Goal: Task Accomplishment & Management: Manage account settings

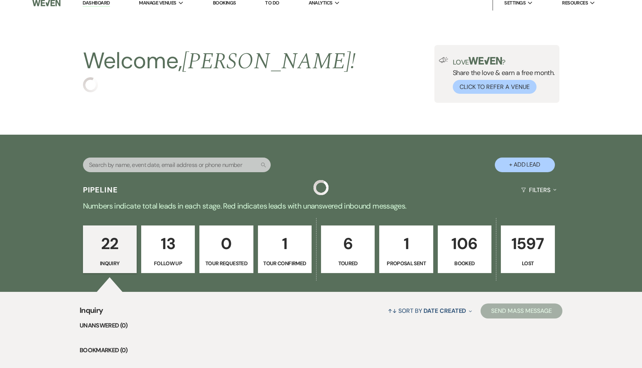
scroll to position [8, 0]
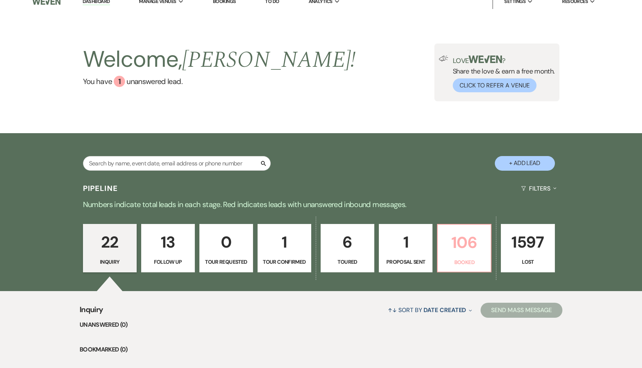
click at [452, 238] on p "106" at bounding box center [464, 242] width 44 height 25
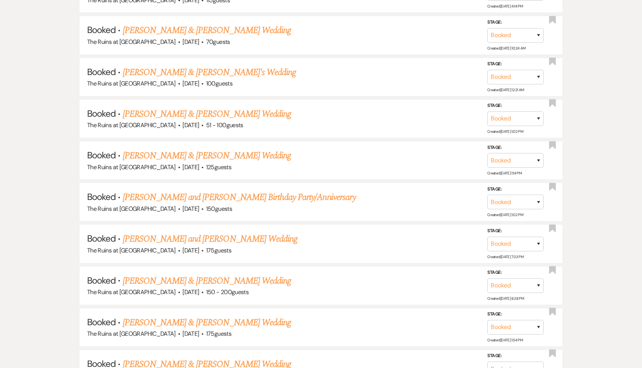
scroll to position [3645, 0]
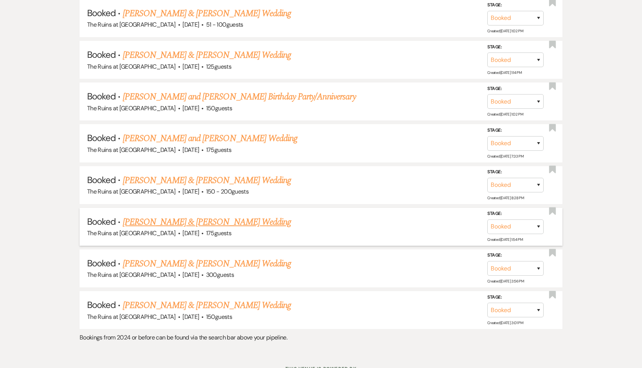
click at [219, 216] on link "[PERSON_NAME] & [PERSON_NAME] Wedding" at bounding box center [207, 223] width 168 height 14
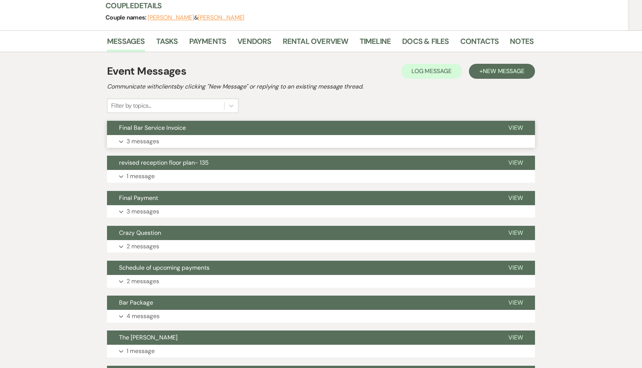
scroll to position [94, 0]
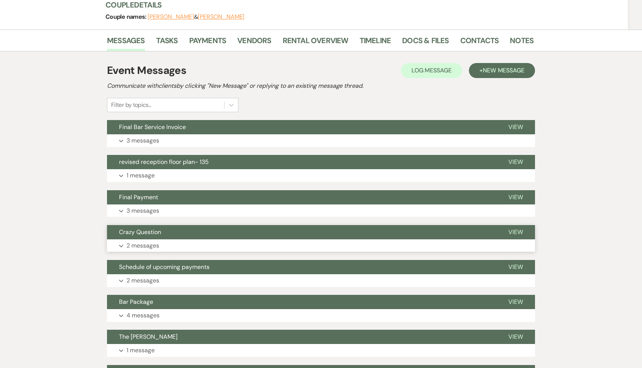
click at [157, 231] on span "Crazy Question" at bounding box center [140, 232] width 42 height 8
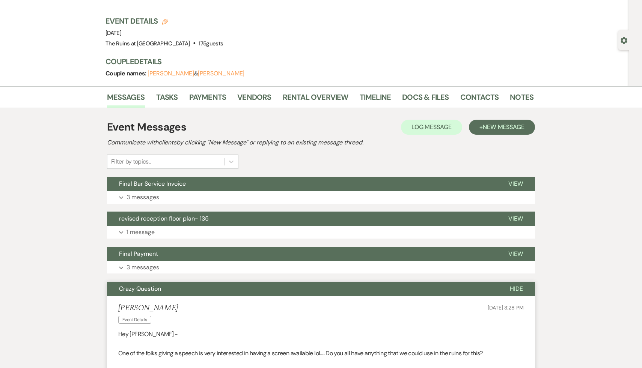
scroll to position [36, 0]
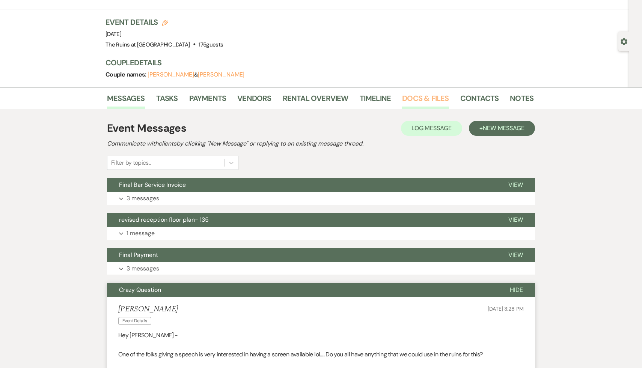
click at [418, 100] on link "Docs & Files" at bounding box center [425, 100] width 47 height 17
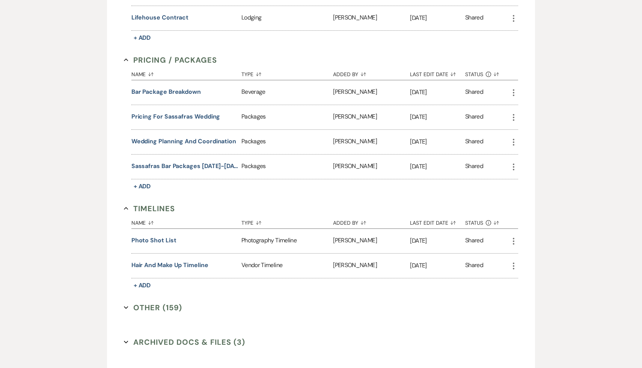
scroll to position [2091, 0]
